Goal: Information Seeking & Learning: Learn about a topic

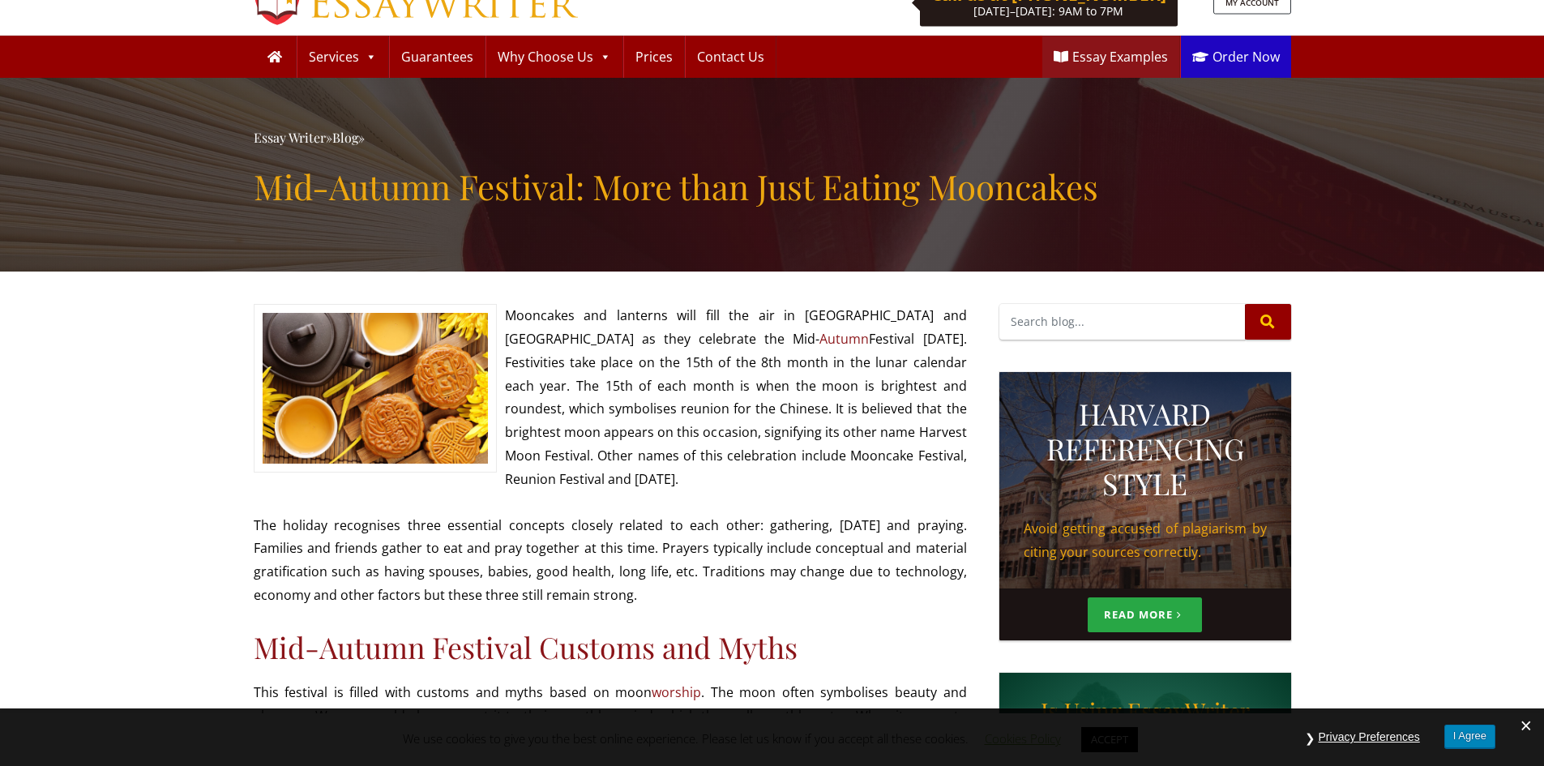
scroll to position [81, 0]
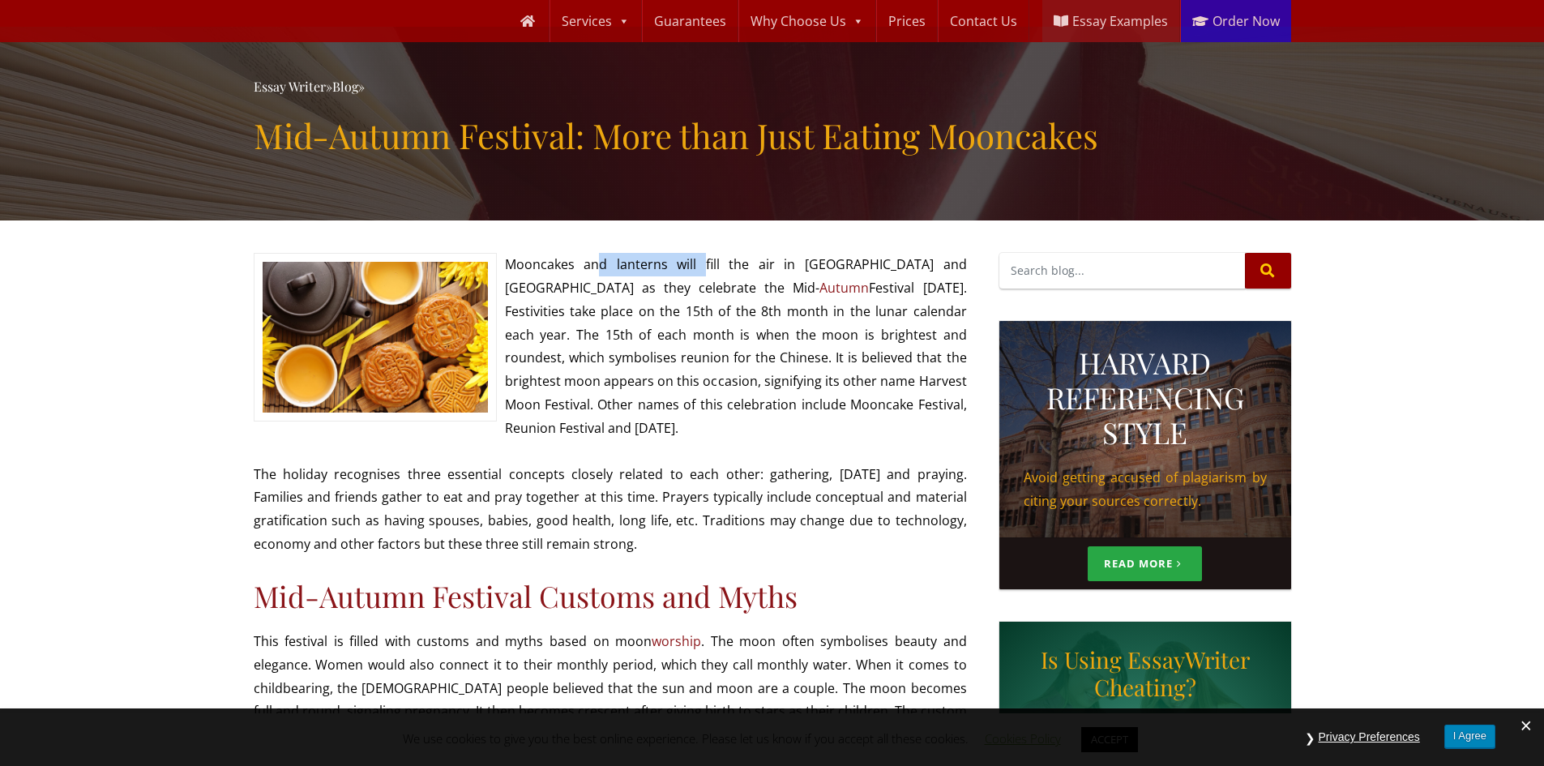
drag, startPoint x: 591, startPoint y: 263, endPoint x: 683, endPoint y: 261, distance: 92.4
click at [683, 261] on p "Mooncakes and lanterns will fill the air in [GEOGRAPHIC_DATA] and [GEOGRAPHIC_D…" at bounding box center [610, 346] width 713 height 186
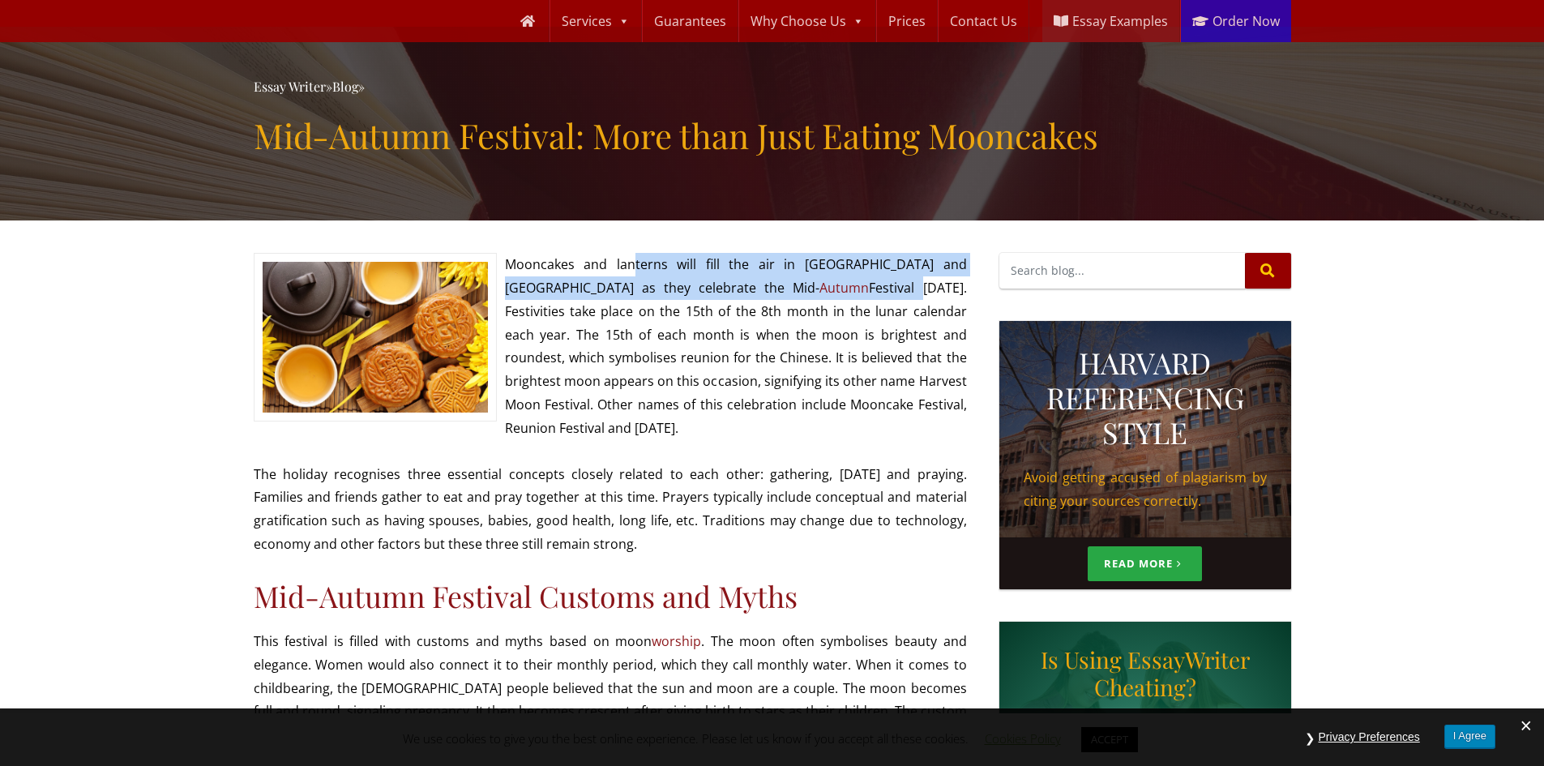
drag, startPoint x: 626, startPoint y: 271, endPoint x: 721, endPoint y: 296, distance: 98.1
click at [721, 296] on p "Mooncakes and lanterns will fill the air in [GEOGRAPHIC_DATA] and [GEOGRAPHIC_D…" at bounding box center [610, 346] width 713 height 186
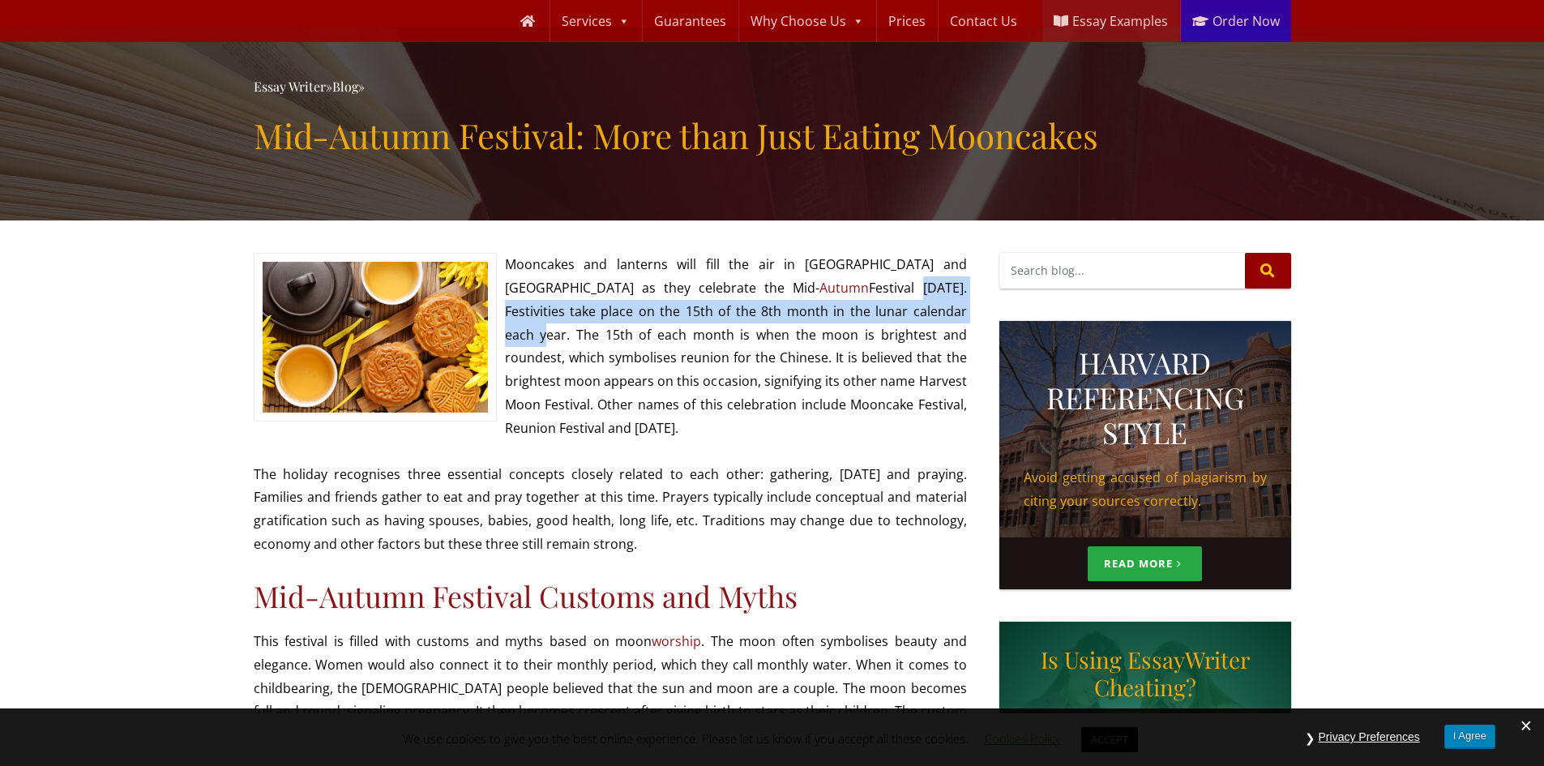
drag, startPoint x: 722, startPoint y: 281, endPoint x: 791, endPoint y: 309, distance: 74.2
click at [791, 309] on p "Mooncakes and lanterns will fill the air in [GEOGRAPHIC_DATA] and [GEOGRAPHIC_D…" at bounding box center [610, 346] width 713 height 186
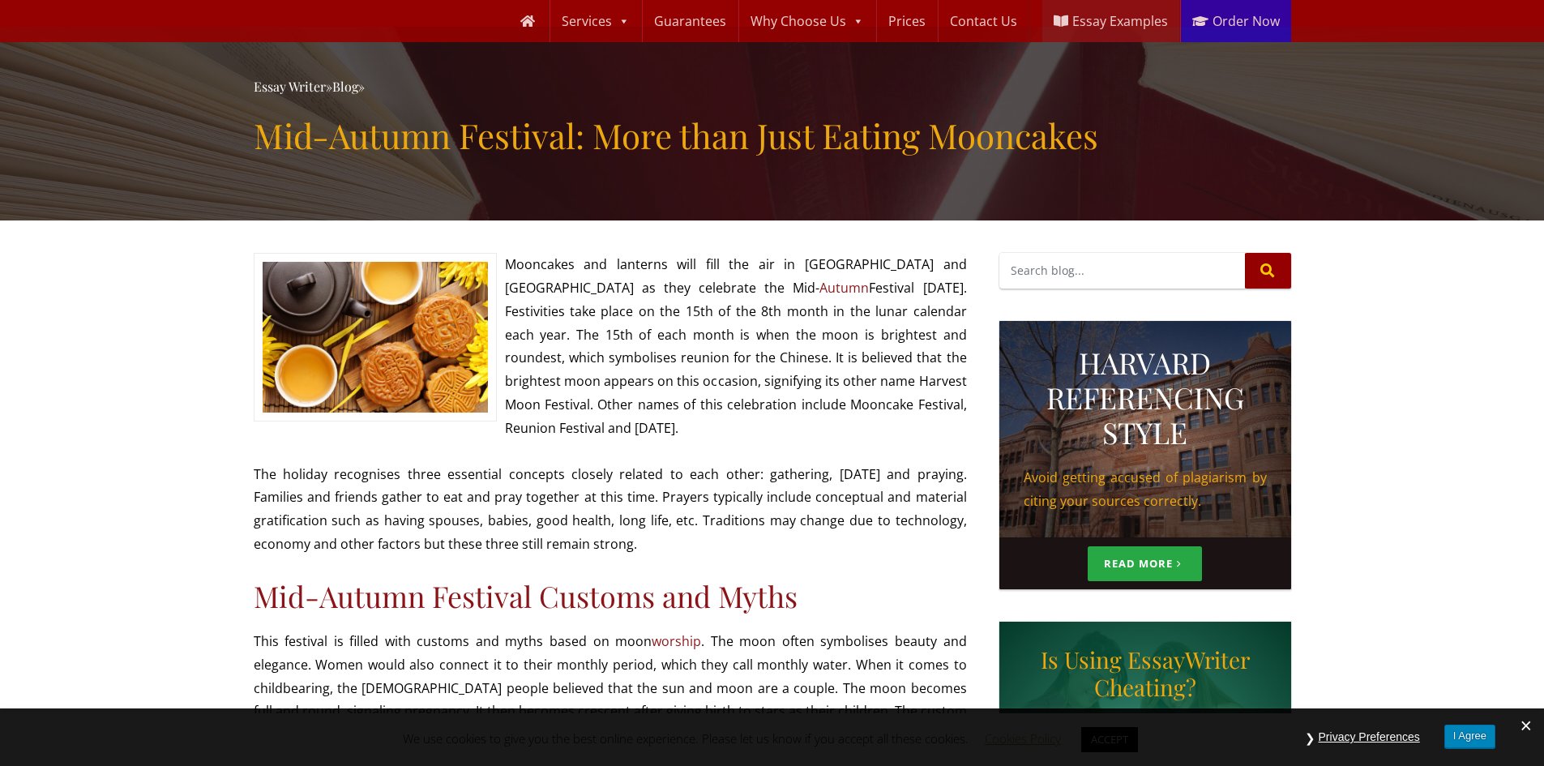
click at [723, 350] on p "Mooncakes and lanterns will fill the air in [GEOGRAPHIC_DATA] and [GEOGRAPHIC_D…" at bounding box center [610, 346] width 713 height 186
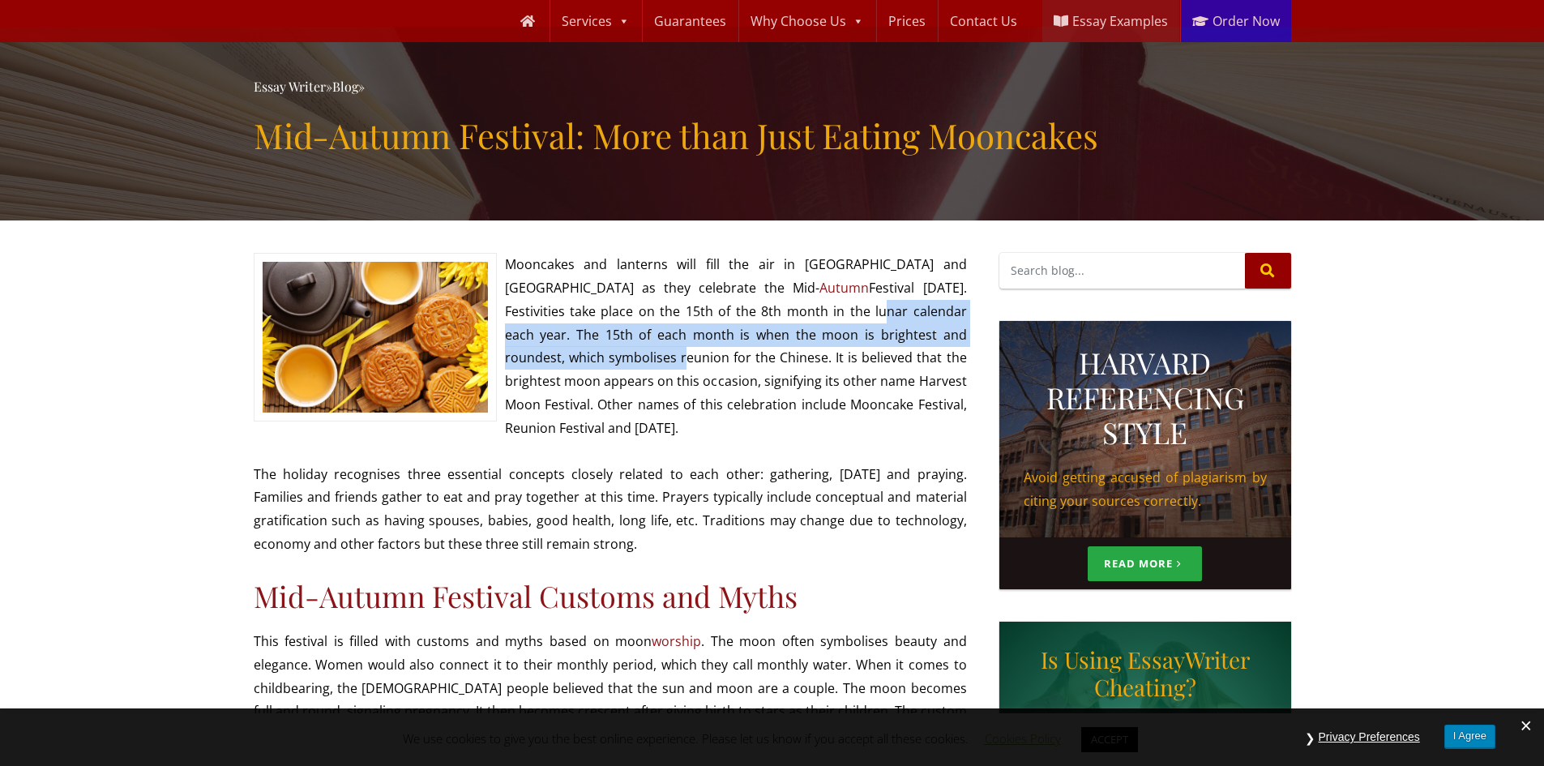
drag, startPoint x: 666, startPoint y: 310, endPoint x: 888, endPoint y: 334, distance: 223.4
click at [888, 334] on p "Mooncakes and lanterns will fill the air in [GEOGRAPHIC_DATA] and [GEOGRAPHIC_D…" at bounding box center [610, 346] width 713 height 186
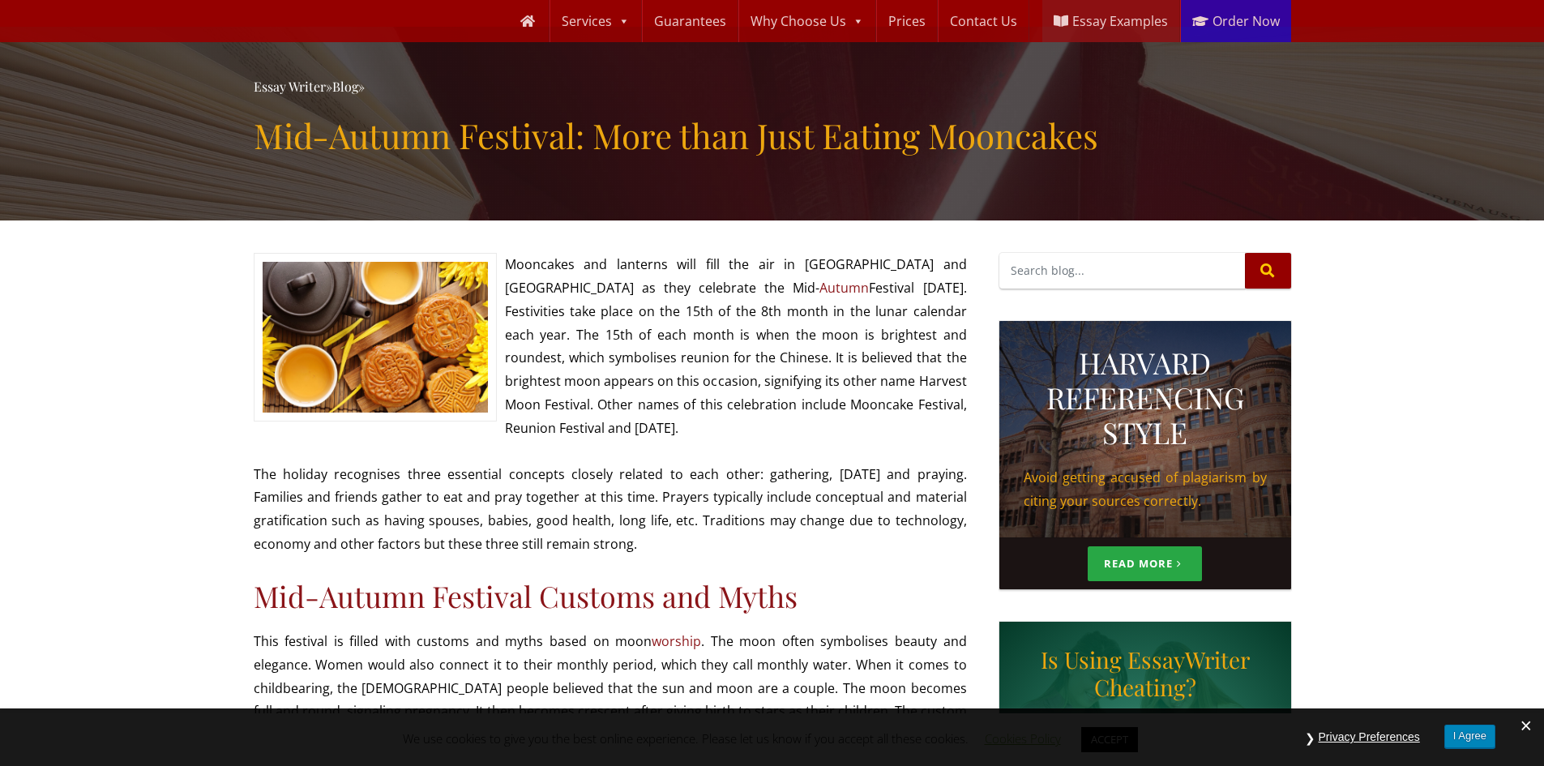
click at [632, 351] on p "Mooncakes and lanterns will fill the air in [GEOGRAPHIC_DATA] and [GEOGRAPHIC_D…" at bounding box center [610, 346] width 713 height 186
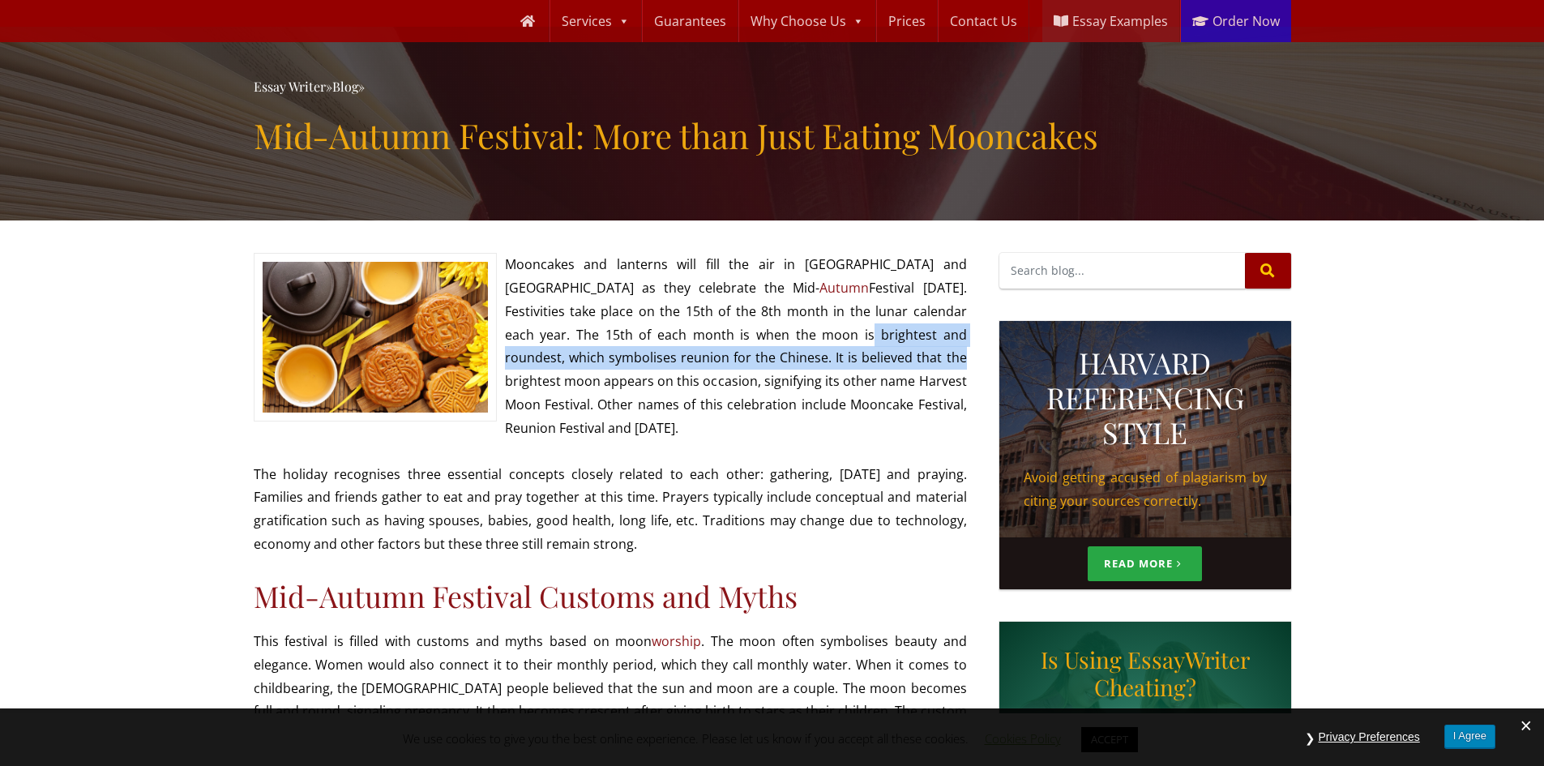
drag, startPoint x: 662, startPoint y: 344, endPoint x: 706, endPoint y: 347, distance: 43.9
click at [706, 347] on p "Mooncakes and lanterns will fill the air in [GEOGRAPHIC_DATA] and [GEOGRAPHIC_D…" at bounding box center [610, 346] width 713 height 186
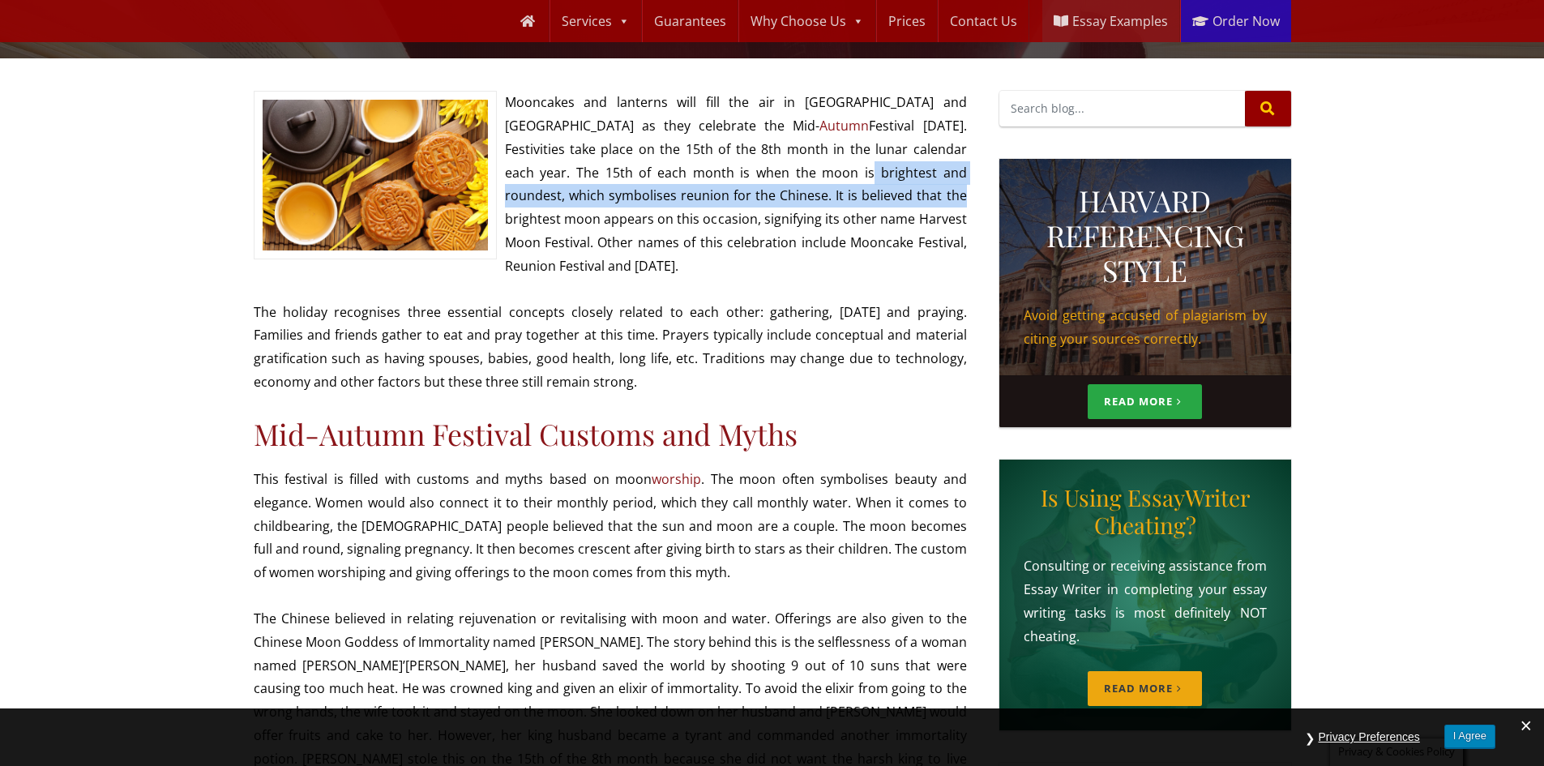
scroll to position [162, 0]
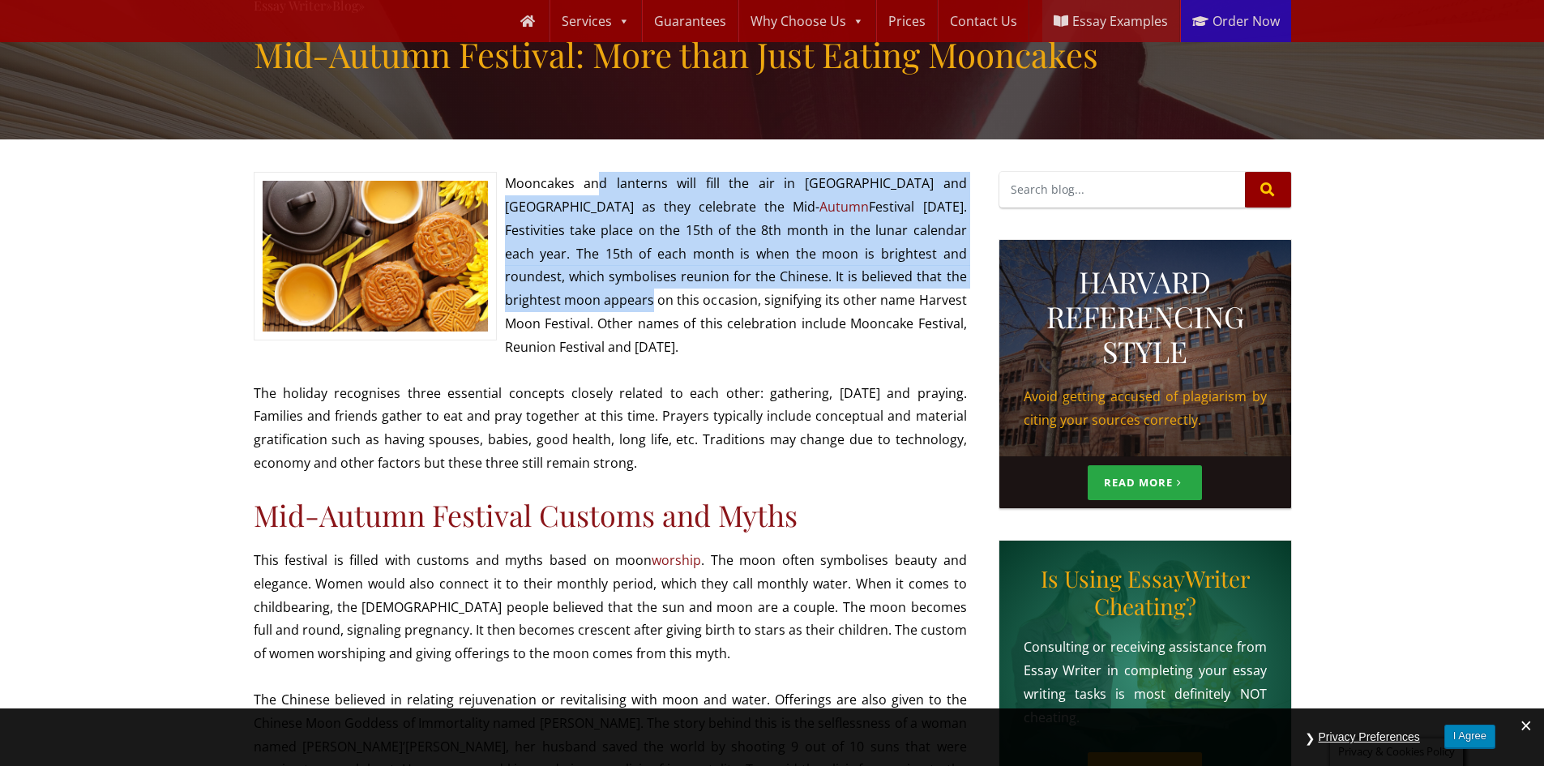
drag, startPoint x: 593, startPoint y: 192, endPoint x: 862, endPoint y: 276, distance: 281.3
click at [862, 276] on p "Mooncakes and lanterns will fill the air in [GEOGRAPHIC_DATA] and [GEOGRAPHIC_D…" at bounding box center [610, 265] width 713 height 186
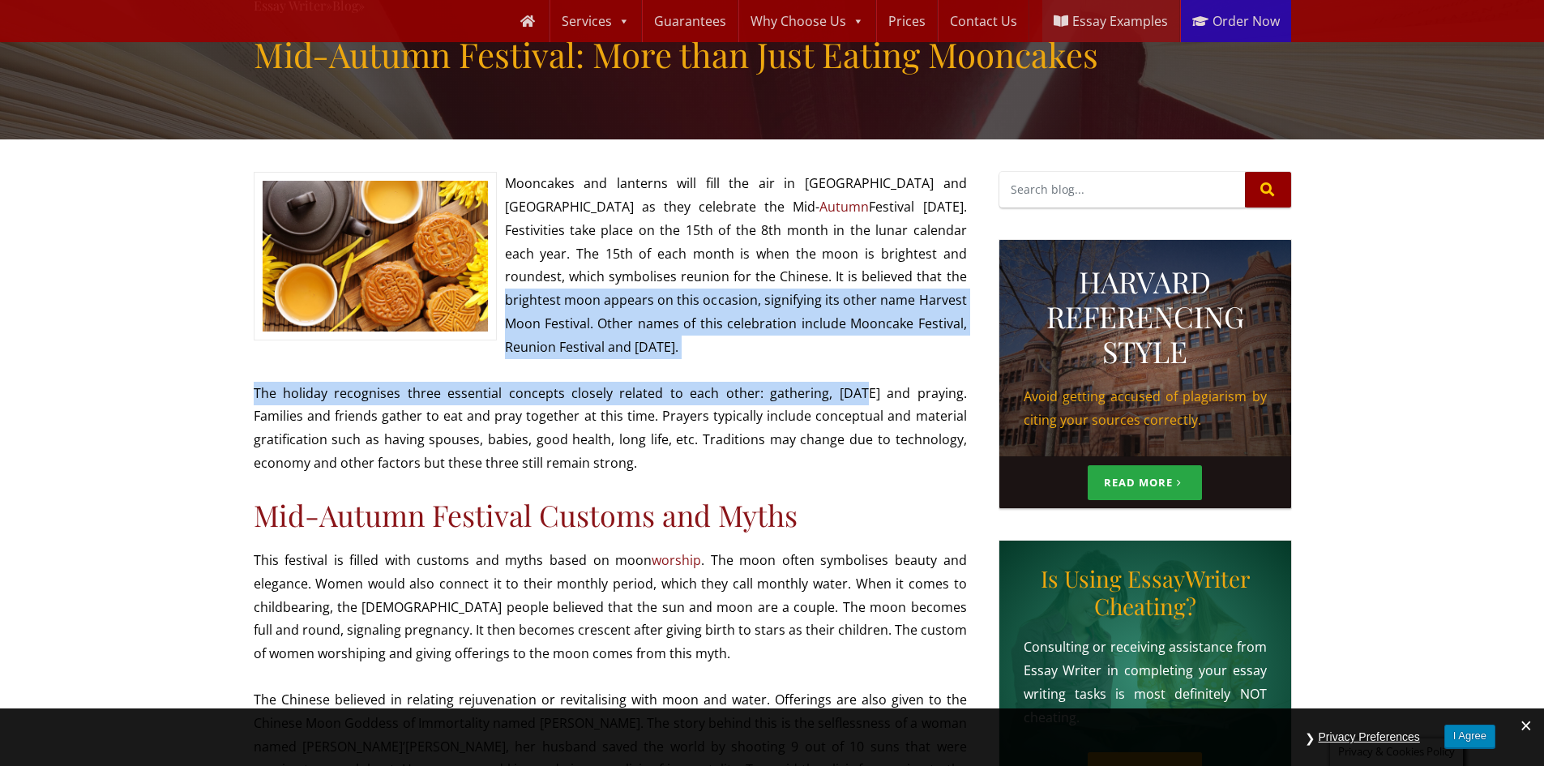
drag, startPoint x: 708, startPoint y: 276, endPoint x: 837, endPoint y: 391, distance: 172.2
click at [652, 387] on p "The holiday recognises three essential concepts closely related to each other: …" at bounding box center [610, 428] width 713 height 93
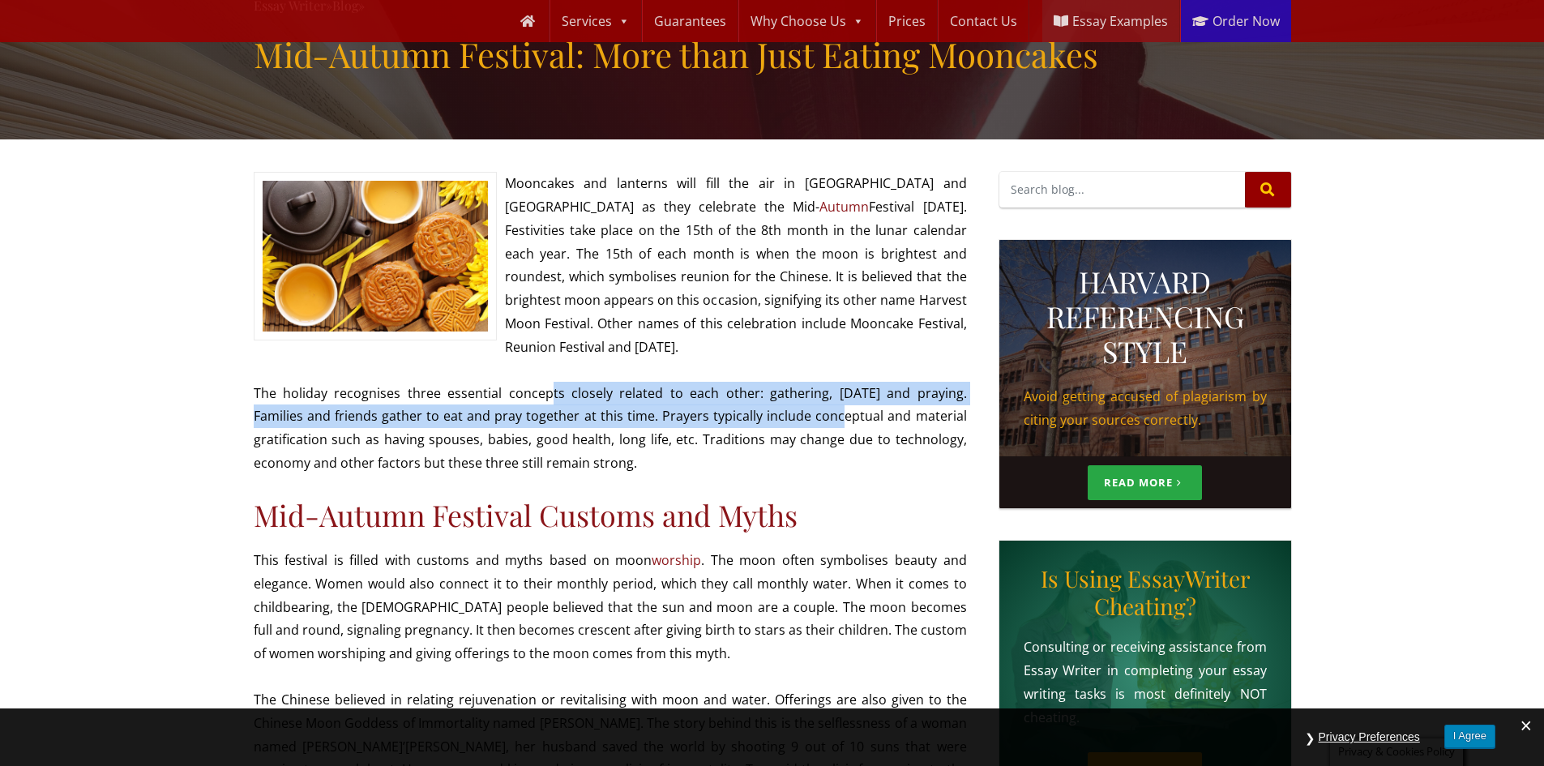
drag, startPoint x: 537, startPoint y: 394, endPoint x: 803, endPoint y: 408, distance: 265.4
click at [803, 408] on p "The holiday recognises three essential concepts closely related to each other: …" at bounding box center [610, 428] width 713 height 93
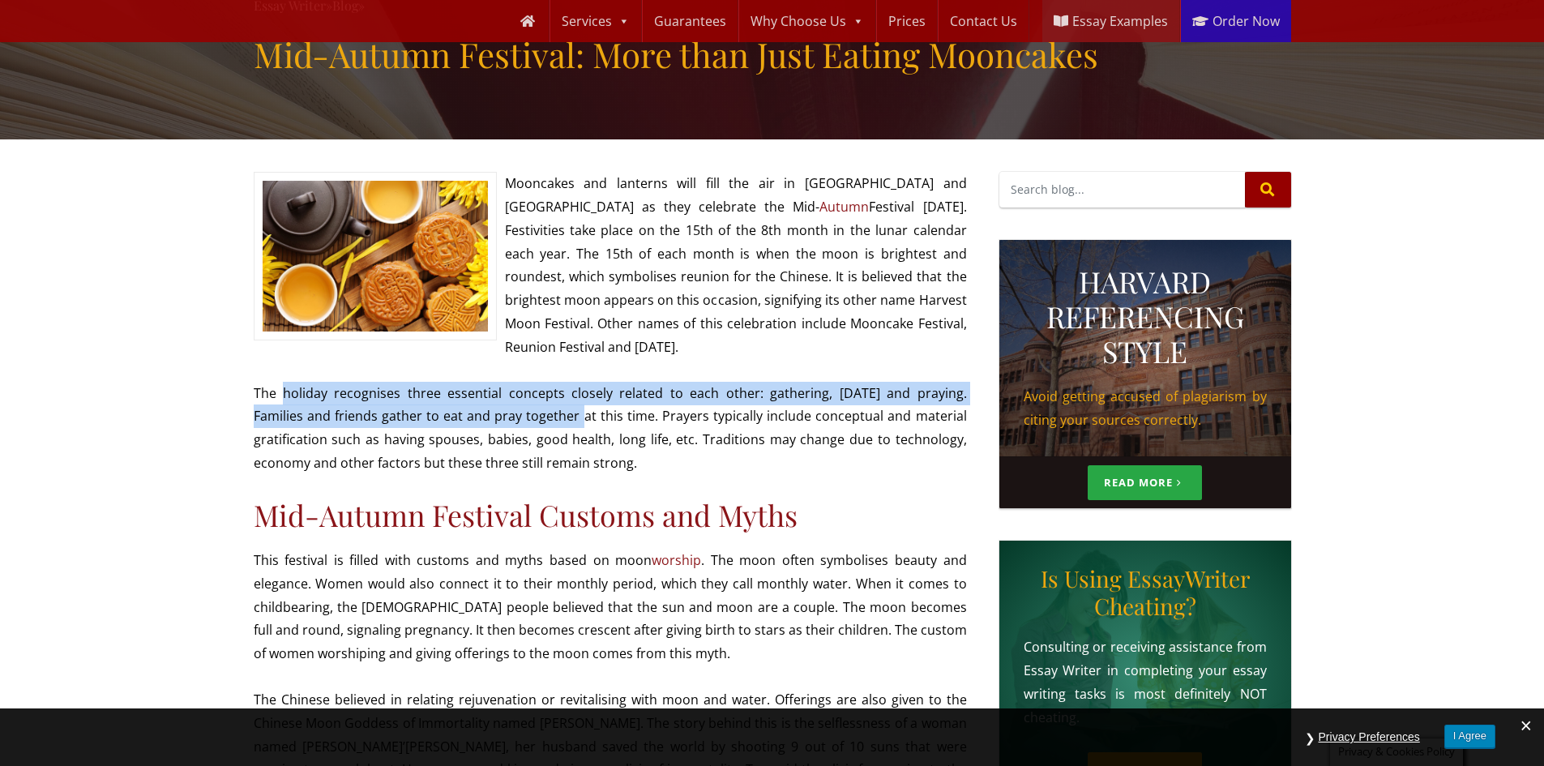
drag, startPoint x: 280, startPoint y: 402, endPoint x: 545, endPoint y: 425, distance: 266.0
click at [545, 425] on p "The holiday recognises three essential concepts closely related to each other: …" at bounding box center [610, 428] width 713 height 93
drag, startPoint x: 460, startPoint y: 397, endPoint x: 515, endPoint y: 417, distance: 58.0
click at [515, 417] on p "The holiday recognises three essential concepts closely related to each other: …" at bounding box center [610, 428] width 713 height 93
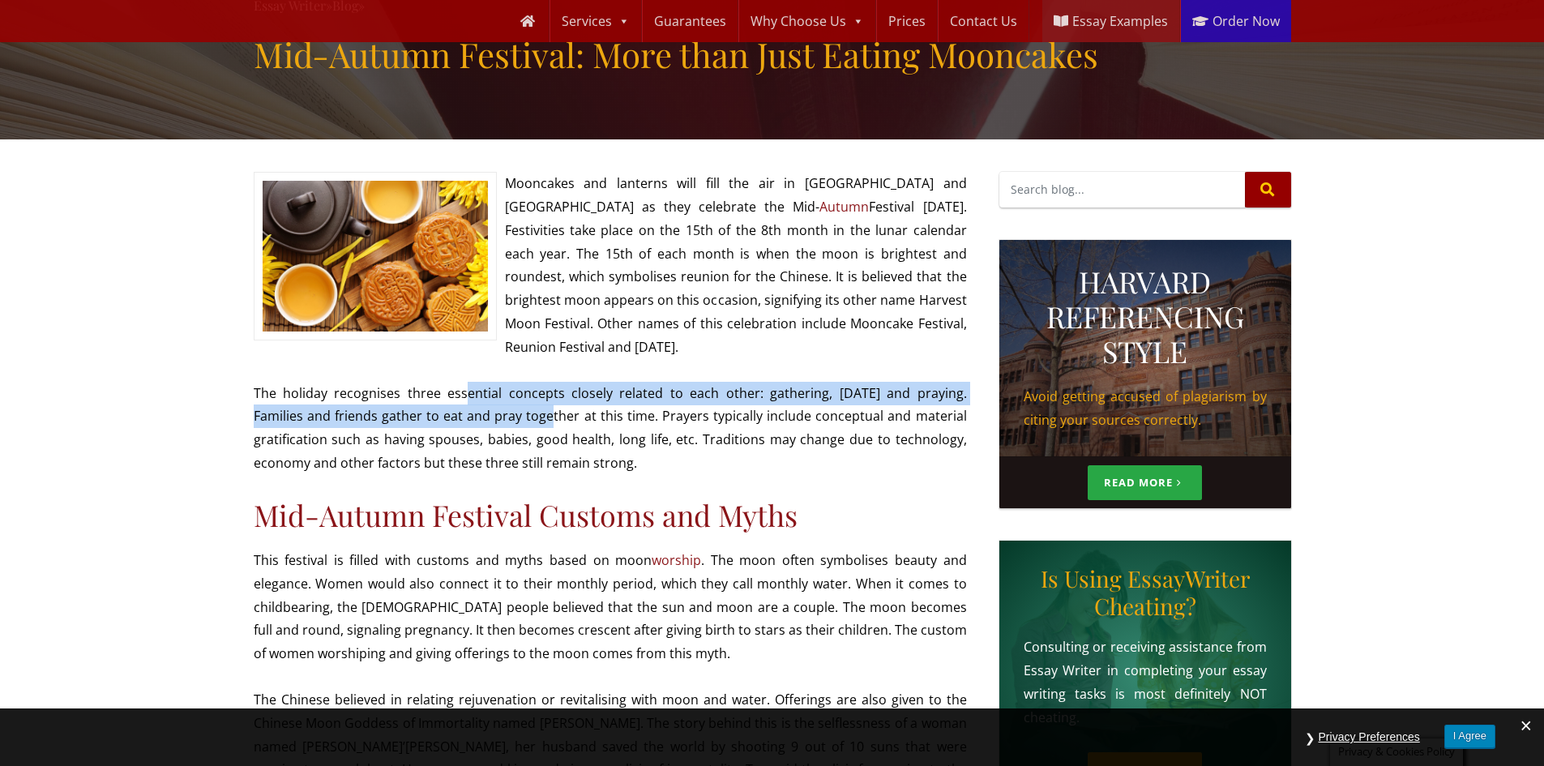
click at [515, 417] on p "The holiday recognises three essential concepts closely related to each other: …" at bounding box center [610, 428] width 713 height 93
drag, startPoint x: 631, startPoint y: 421, endPoint x: 723, endPoint y: 466, distance: 102.2
click at [723, 466] on p "The holiday recognises three essential concepts closely related to each other: …" at bounding box center [610, 428] width 713 height 93
click at [722, 466] on p "The holiday recognises three essential concepts closely related to each other: …" at bounding box center [610, 428] width 713 height 93
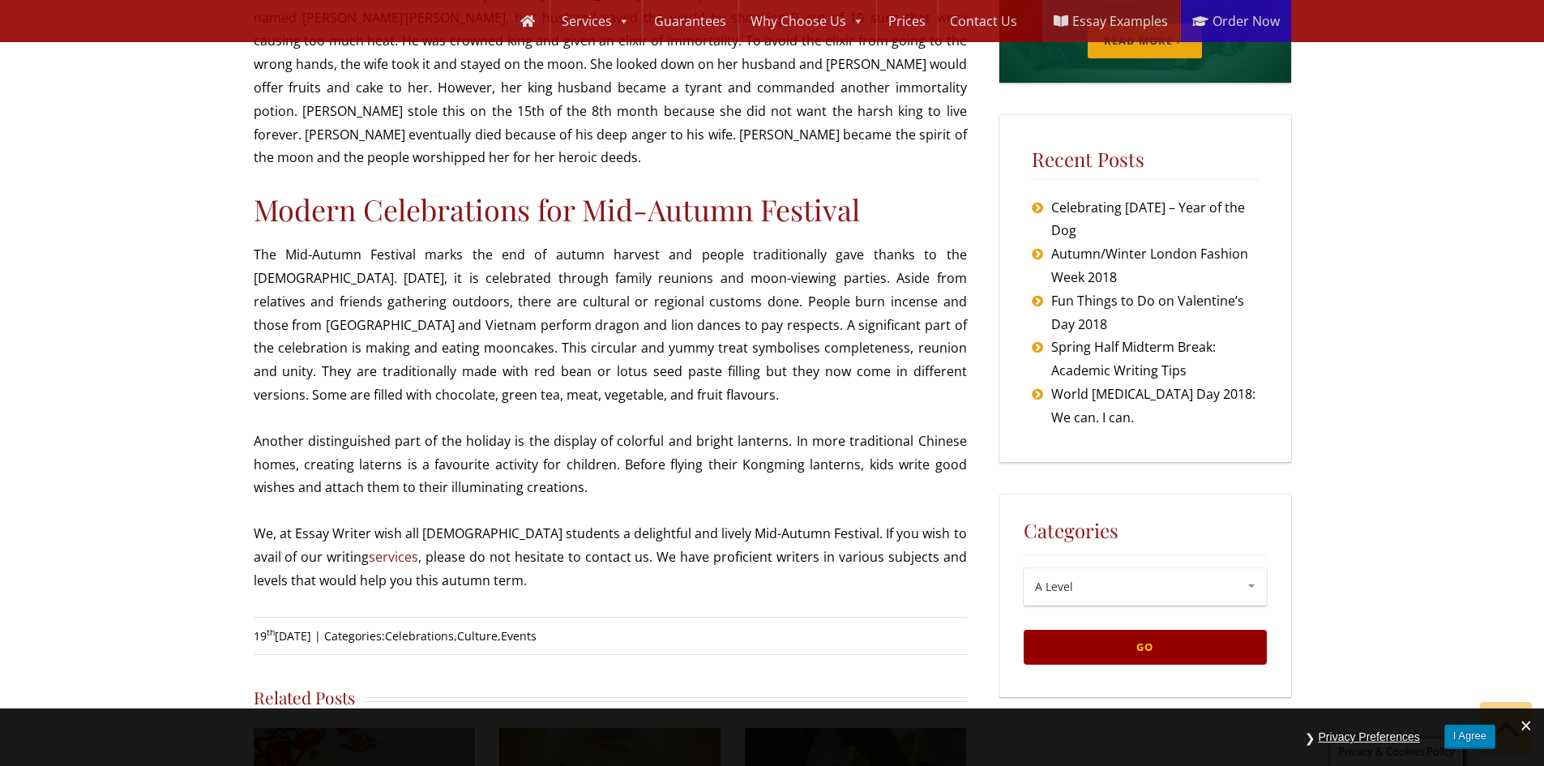
scroll to position [892, 0]
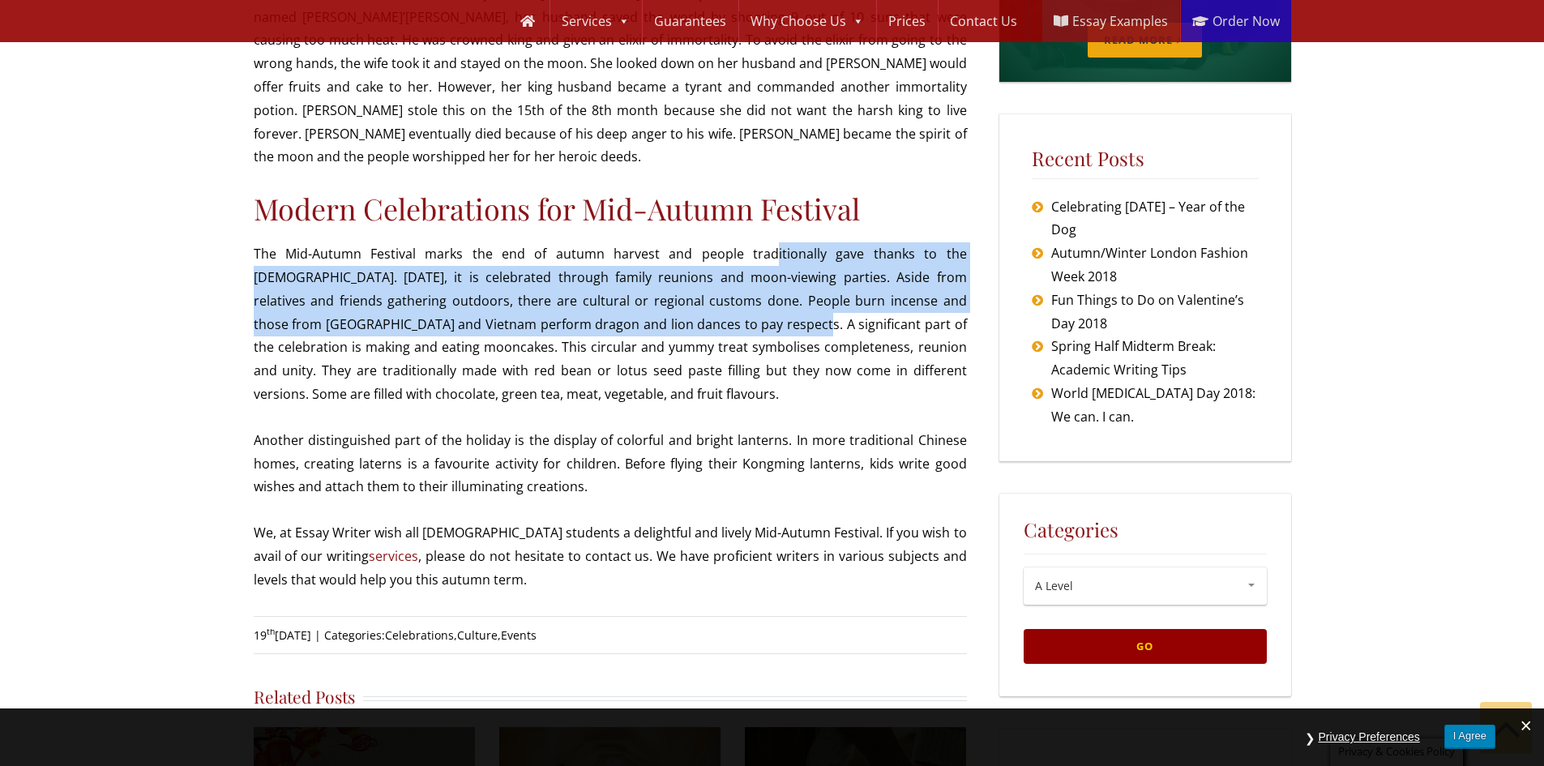
drag, startPoint x: 708, startPoint y: 233, endPoint x: 597, endPoint y: 310, distance: 135.4
click at [597, 310] on p "The Mid-Autumn Festival marks the end of autumn harvest and people traditionall…" at bounding box center [610, 324] width 713 height 164
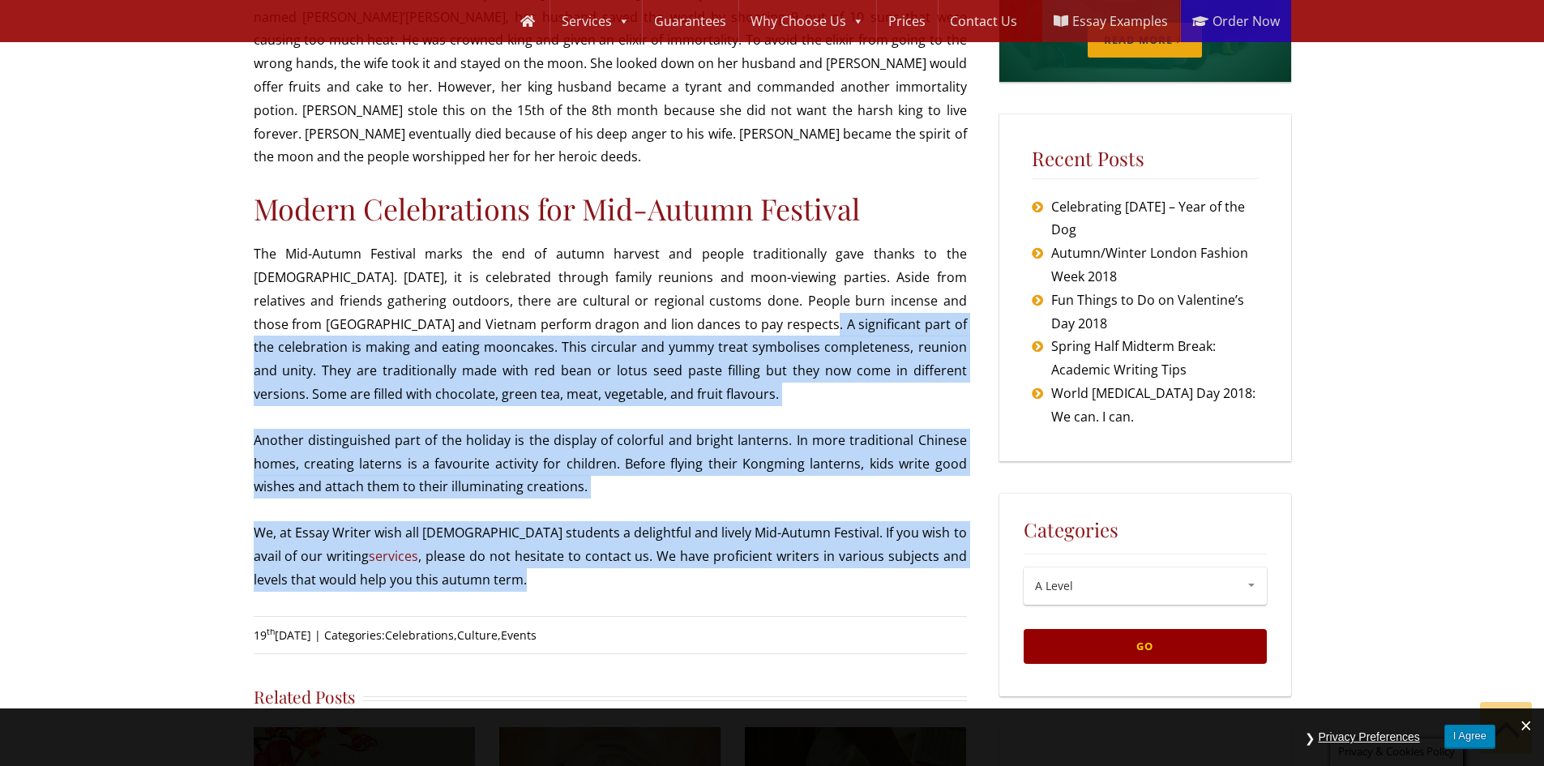
drag, startPoint x: 604, startPoint y: 295, endPoint x: 702, endPoint y: 563, distance: 284.9
click at [702, 563] on article "Mooncakes and lanterns will fill the air in [GEOGRAPHIC_DATA] and [GEOGRAPHIC_D…" at bounding box center [610, 64] width 713 height 1244
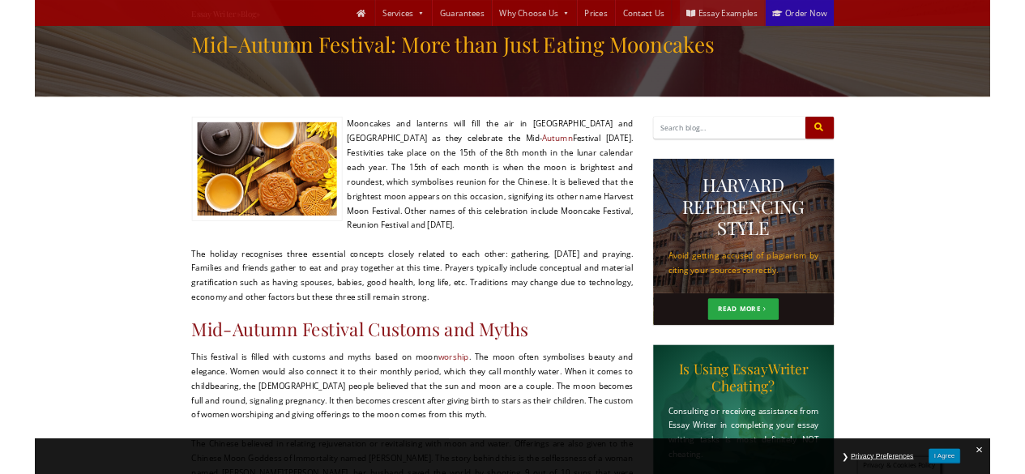
scroll to position [162, 0]
